Goal: Navigation & Orientation: Find specific page/section

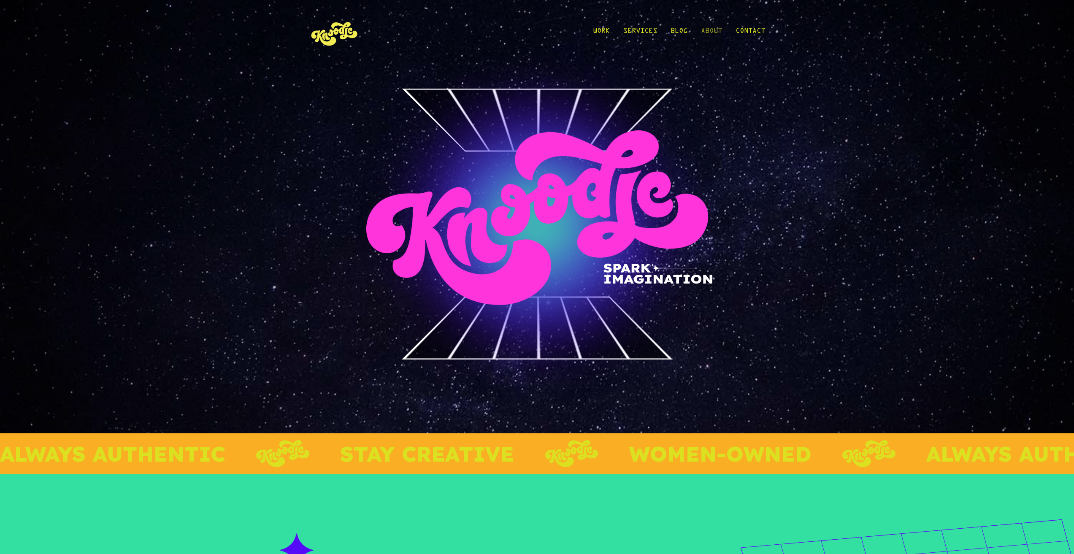
click at [715, 31] on link "About" at bounding box center [711, 32] width 21 height 39
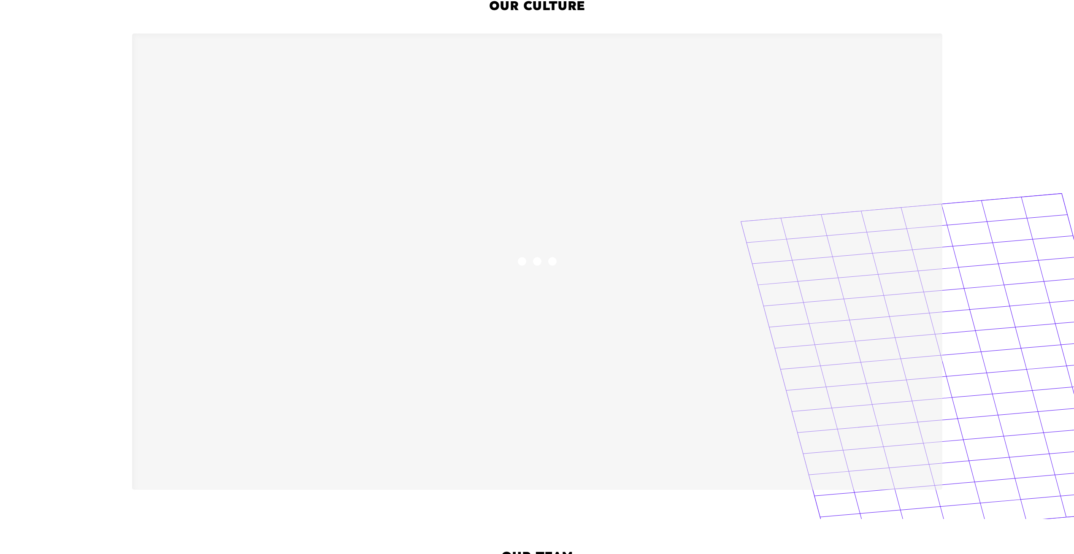
scroll to position [970, 0]
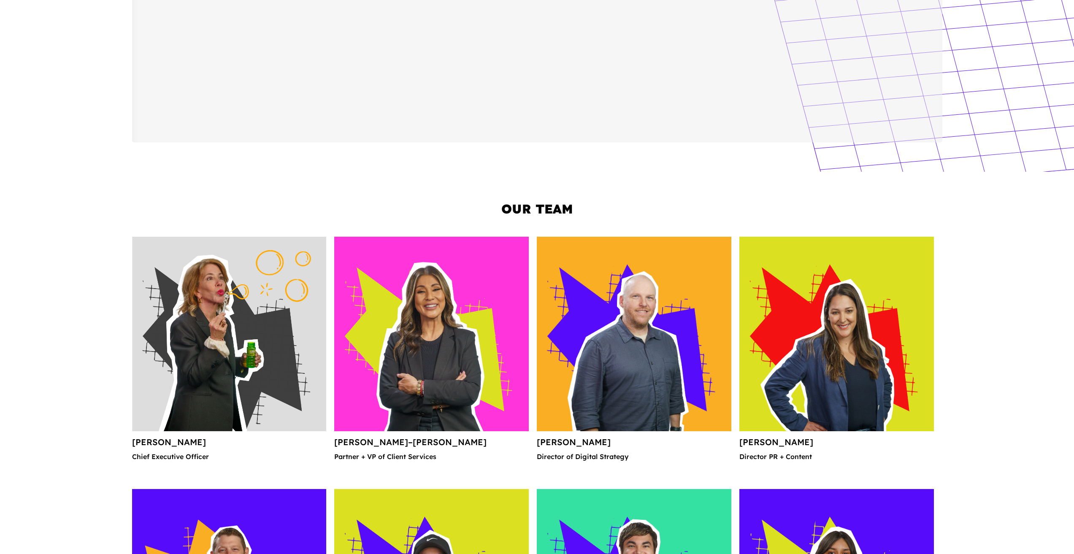
click at [242, 318] on img at bounding box center [229, 334] width 194 height 194
click at [257, 392] on img at bounding box center [229, 334] width 194 height 194
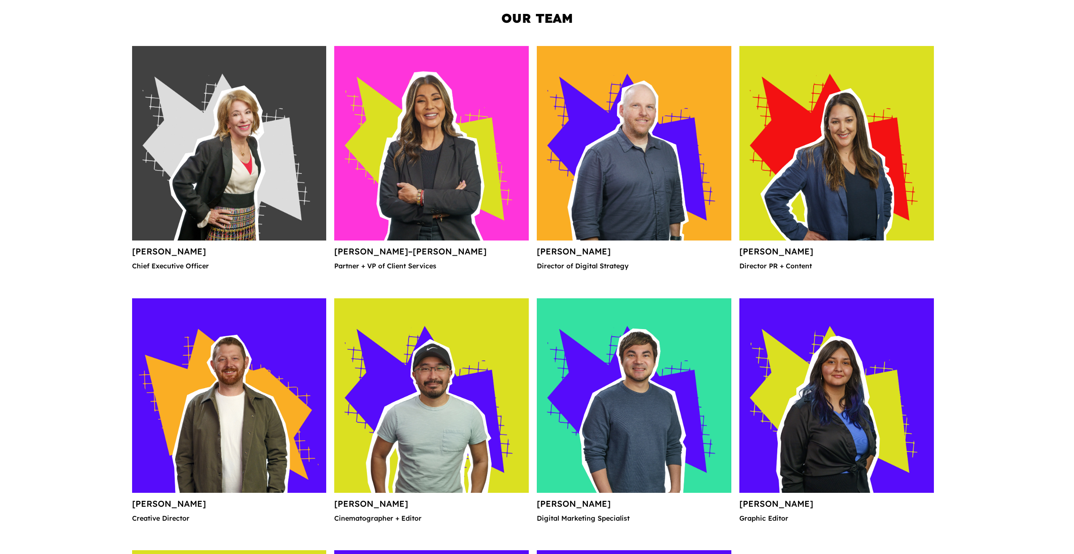
scroll to position [1146, 0]
